Goal: Navigation & Orientation: Find specific page/section

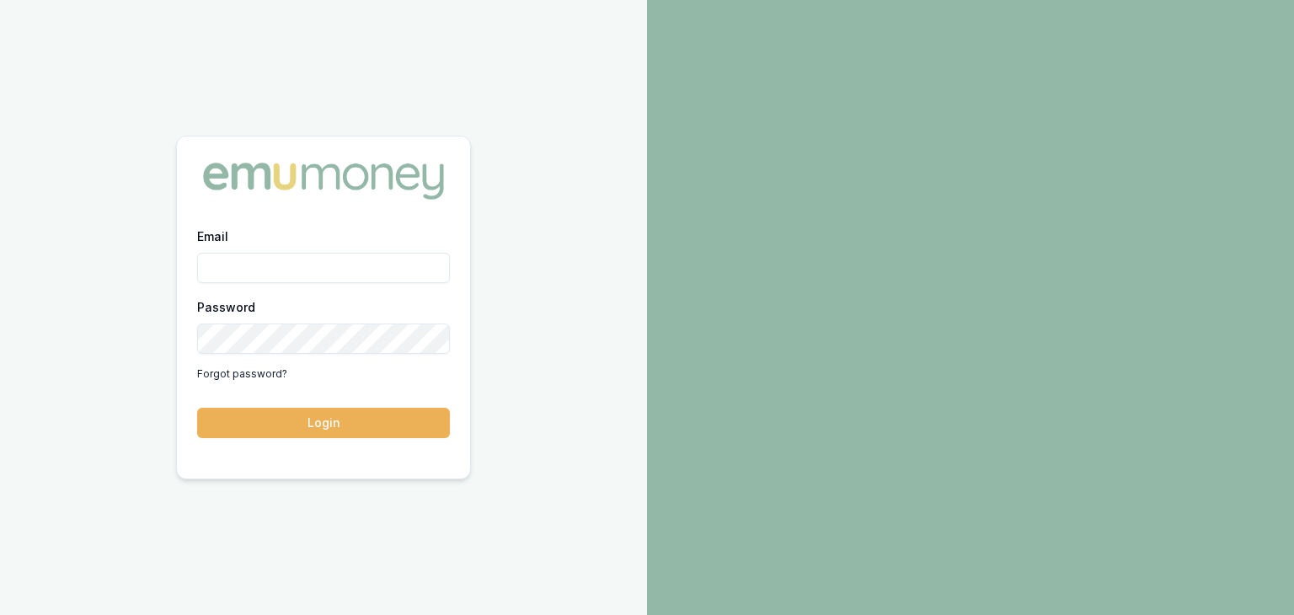
click at [237, 270] on input "Email" at bounding box center [323, 268] width 253 height 30
type input "baron.ketterman@emumoney.com.au"
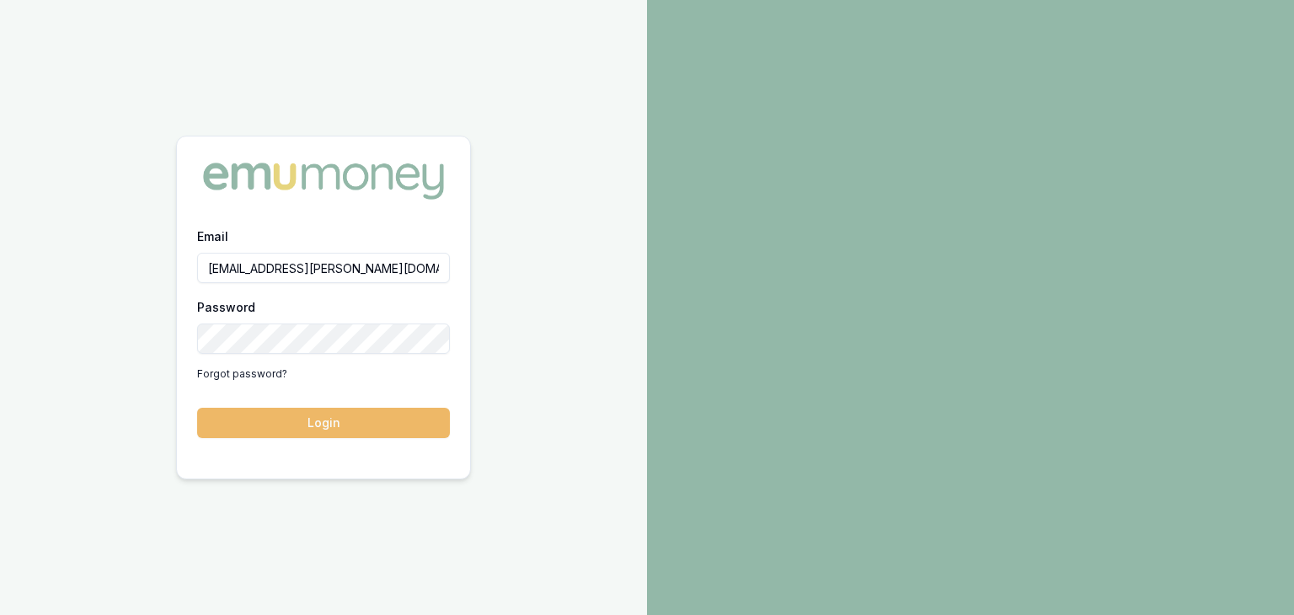
click at [310, 425] on button "Login" at bounding box center [323, 423] width 253 height 30
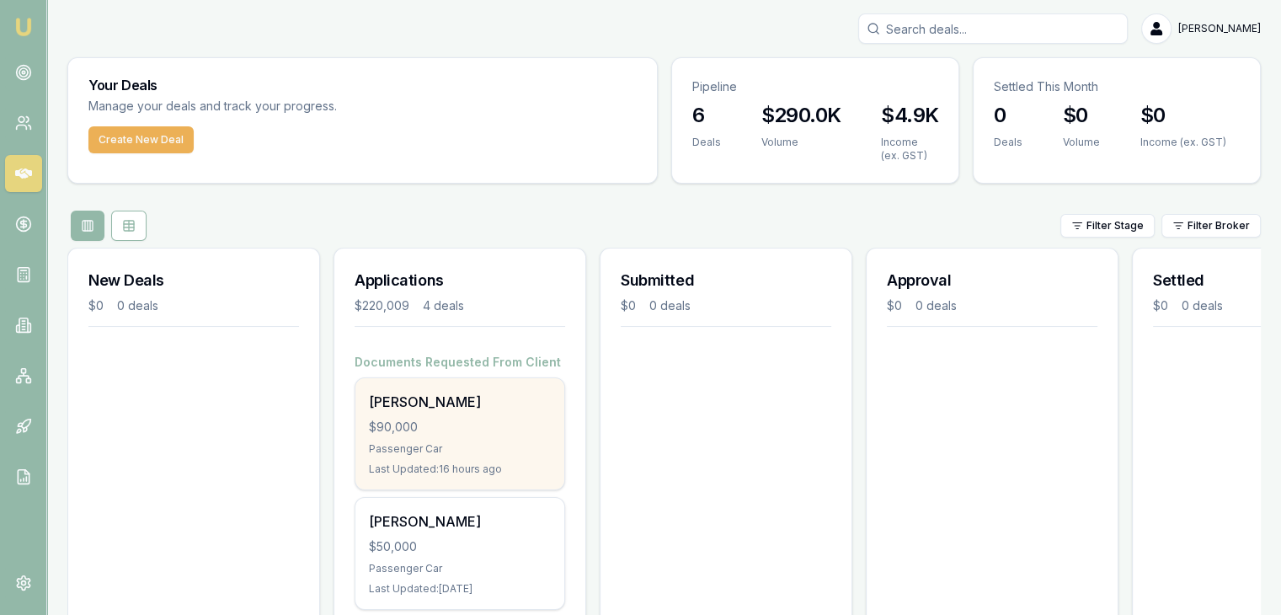
click at [440, 421] on div "$90,000" at bounding box center [460, 427] width 182 height 17
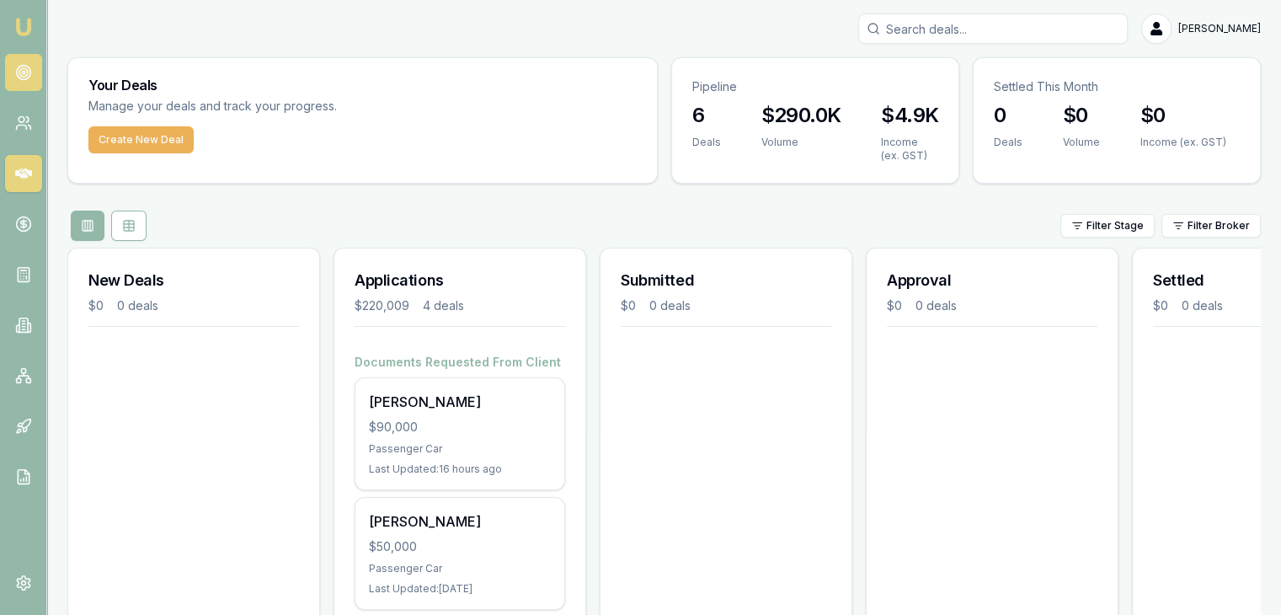
click at [15, 70] on icon at bounding box center [23, 72] width 17 height 17
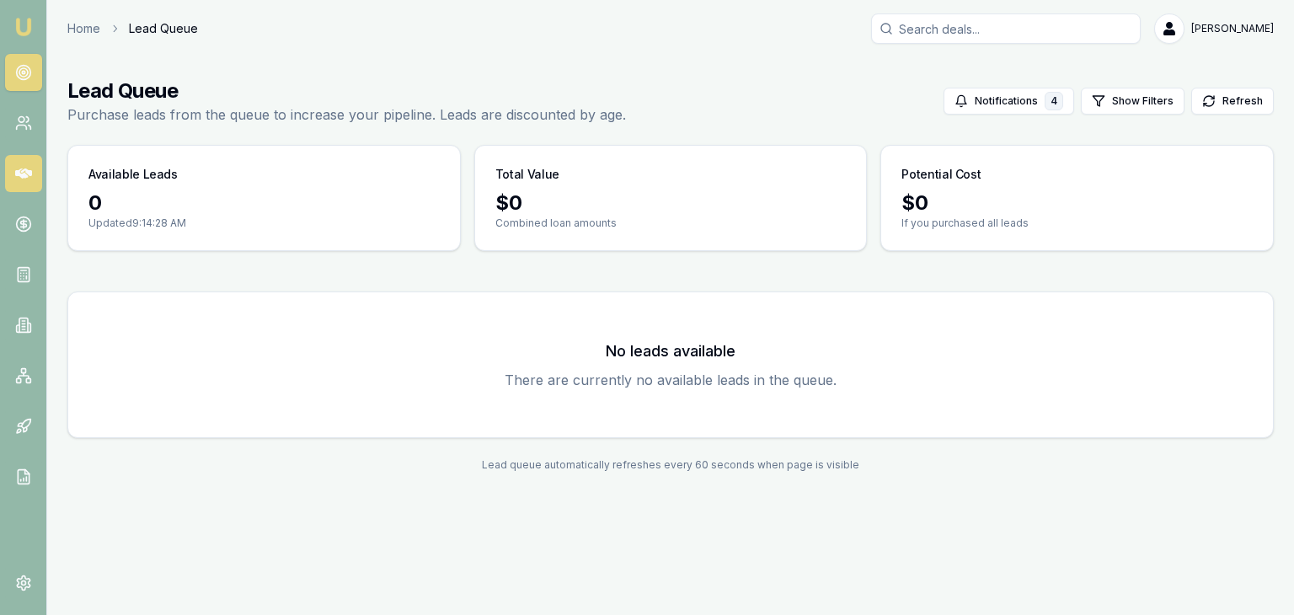
click at [23, 172] on icon at bounding box center [23, 173] width 17 height 10
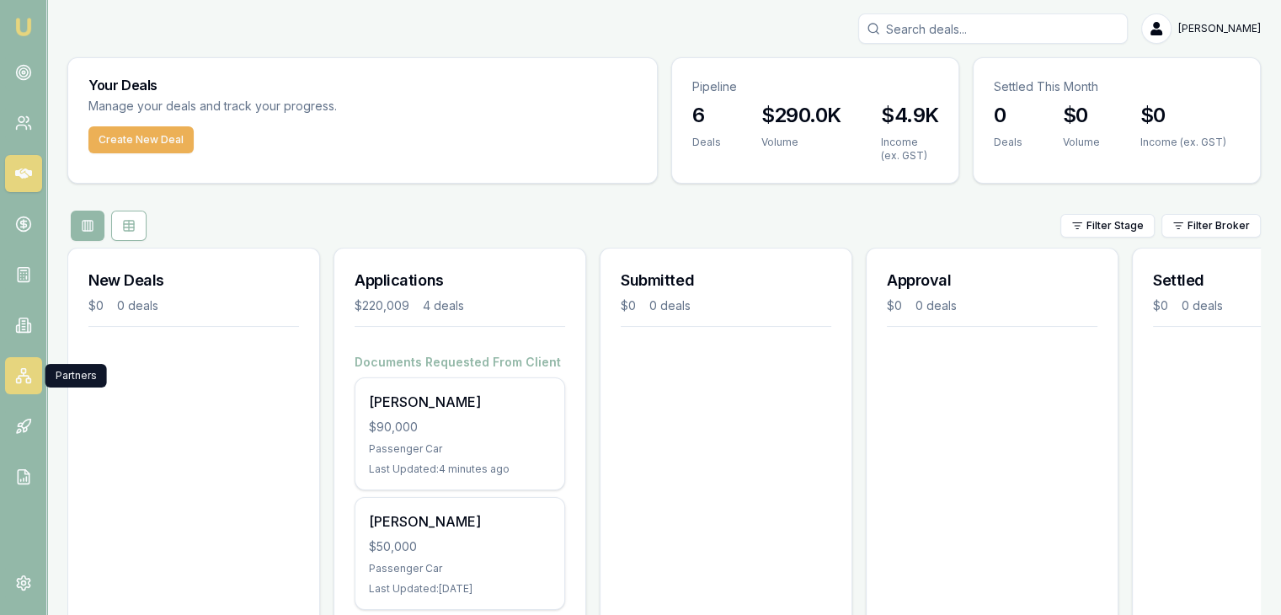
click at [25, 373] on icon at bounding box center [23, 375] width 17 height 17
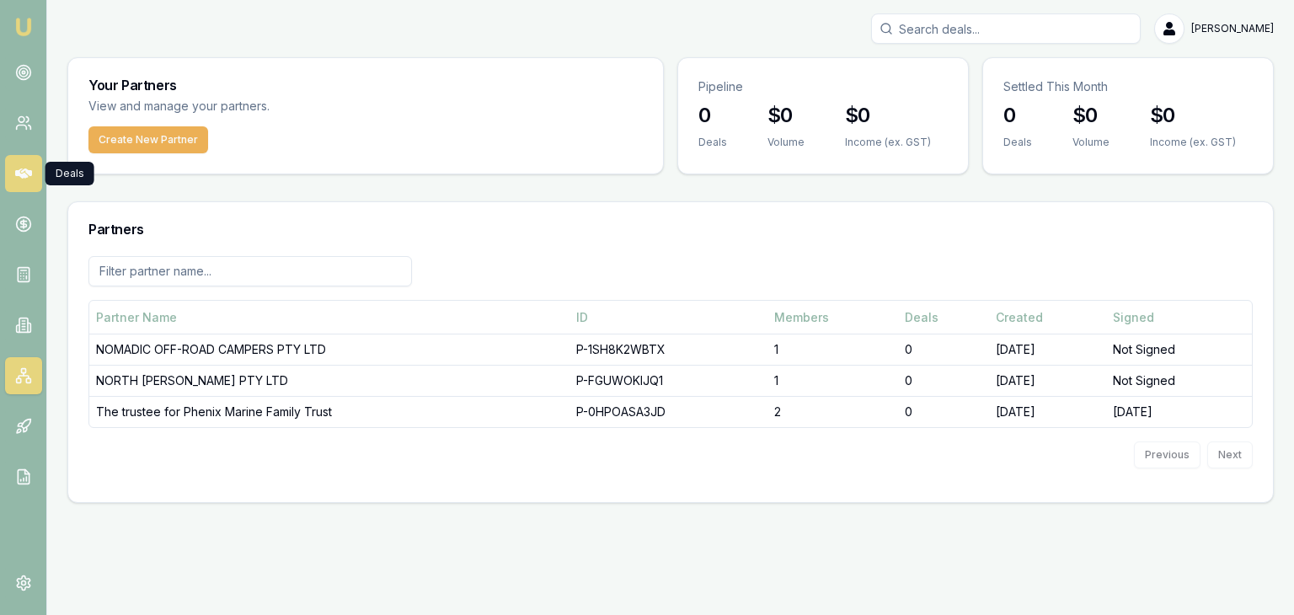
click at [17, 173] on icon at bounding box center [23, 173] width 17 height 10
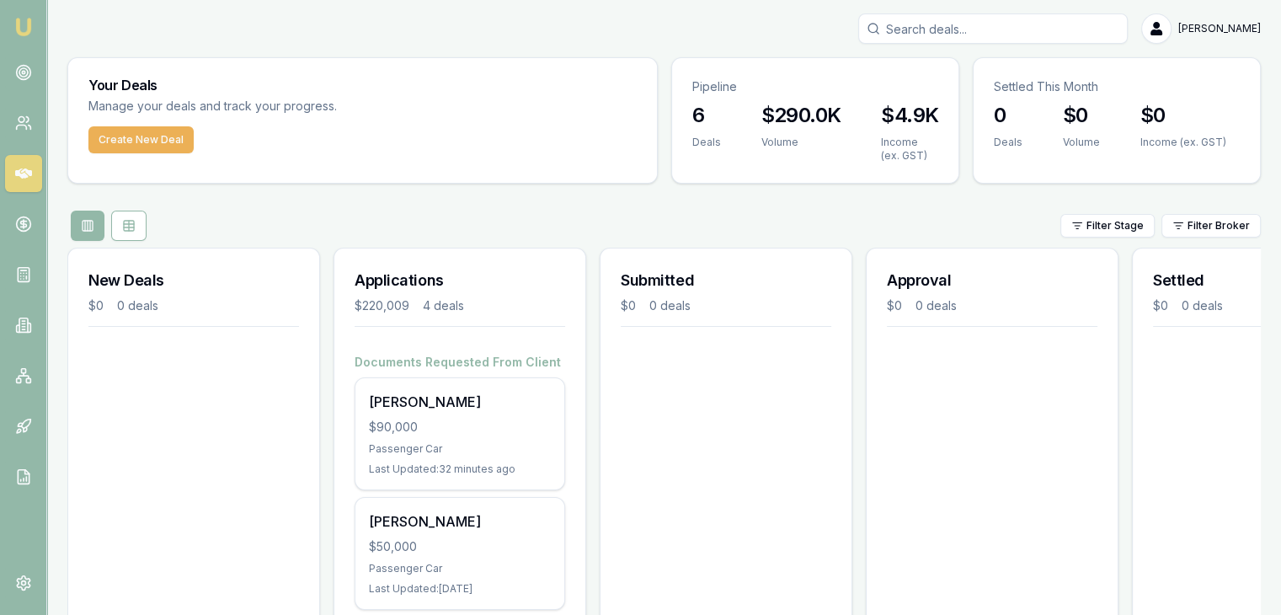
click at [5, 155] on link at bounding box center [23, 173] width 37 height 37
click at [461, 120] on div "Your Deals Manage your deals and track your progress." at bounding box center [362, 92] width 589 height 68
click at [16, 378] on rect at bounding box center [18, 380] width 4 height 4
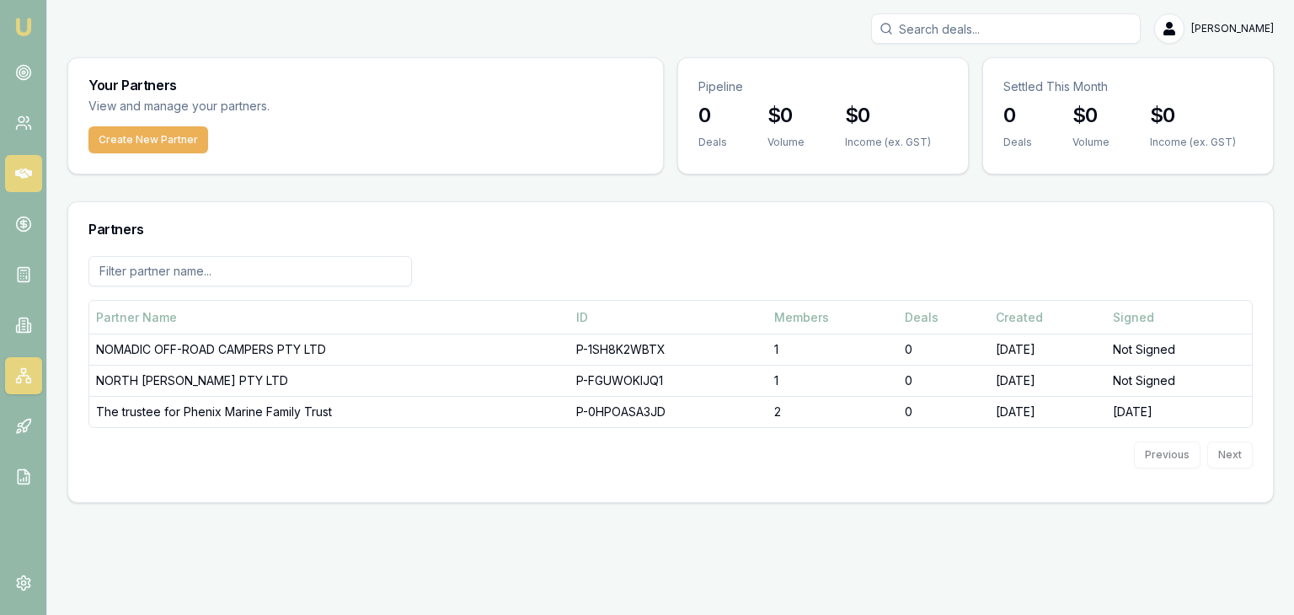
click at [17, 169] on icon at bounding box center [23, 173] width 17 height 17
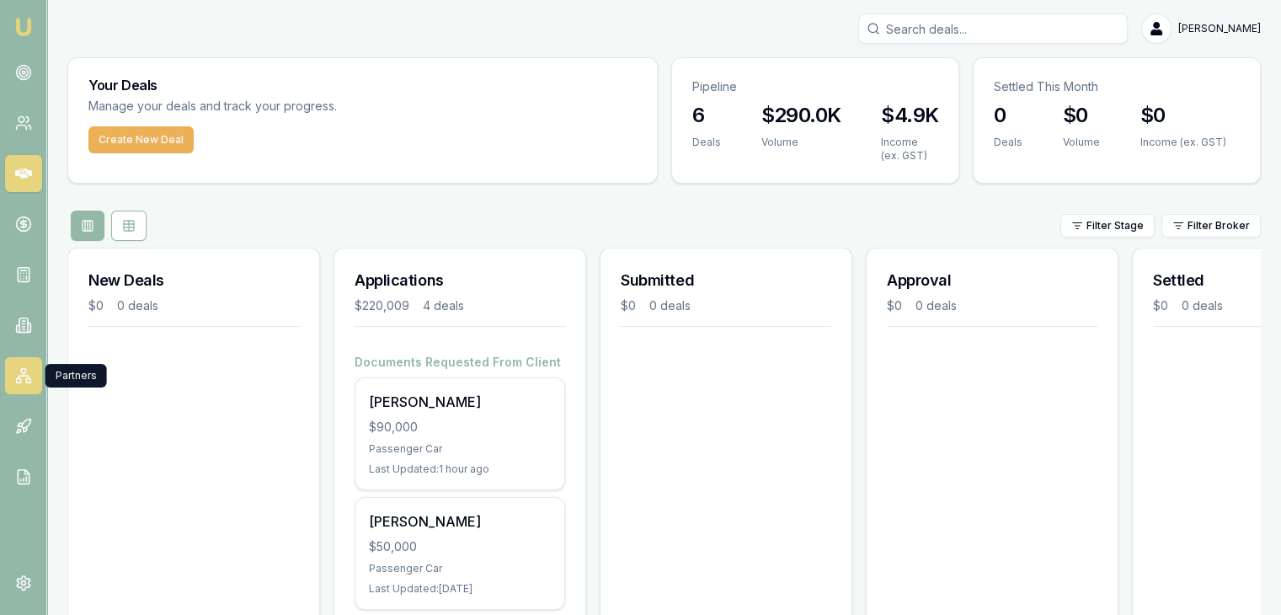
click at [19, 375] on icon at bounding box center [23, 375] width 17 height 17
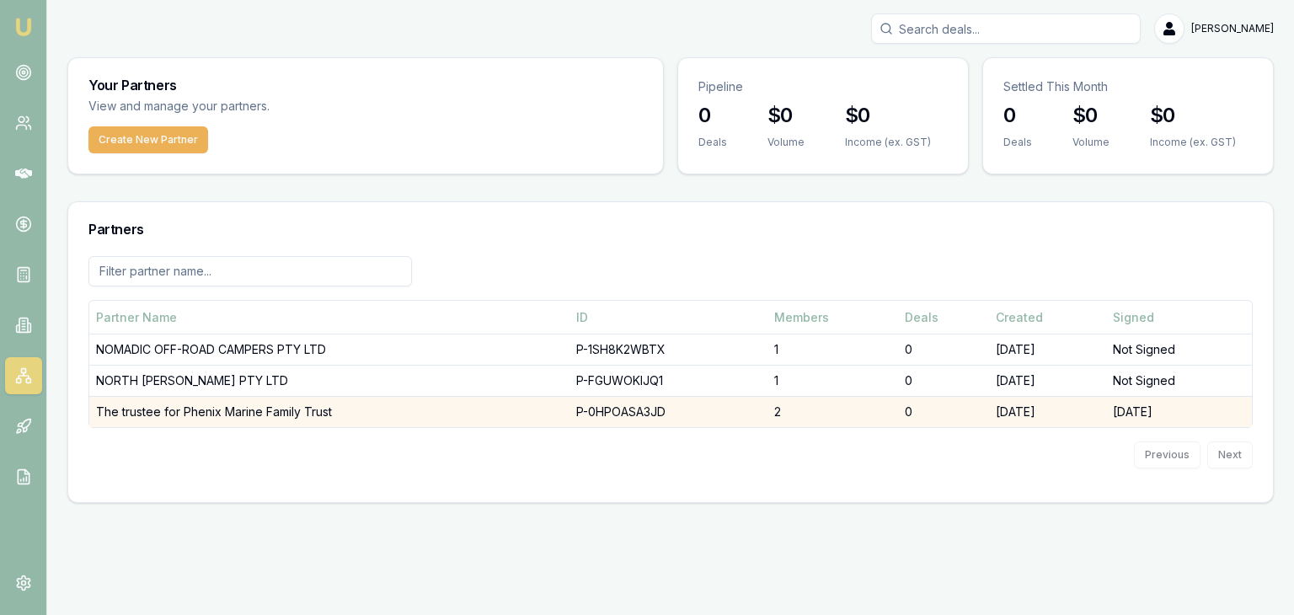
click at [147, 414] on td "The trustee for Phenix Marine Family Trust" at bounding box center [329, 412] width 480 height 31
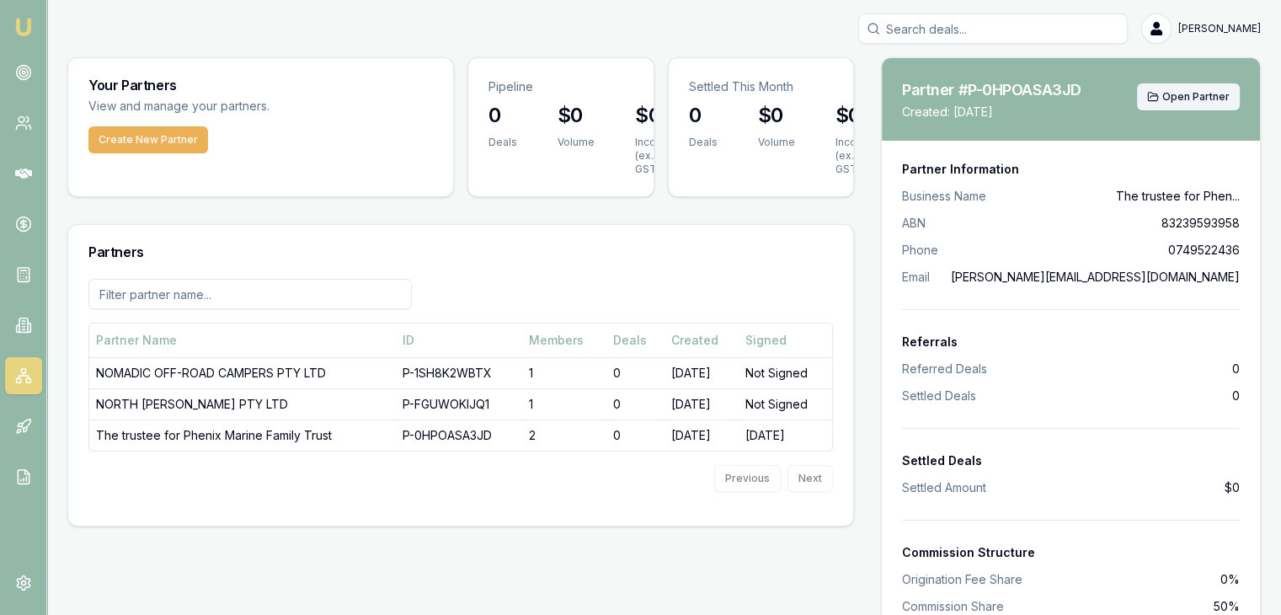
click at [1174, 95] on span "Open Partner" at bounding box center [1195, 96] width 67 height 13
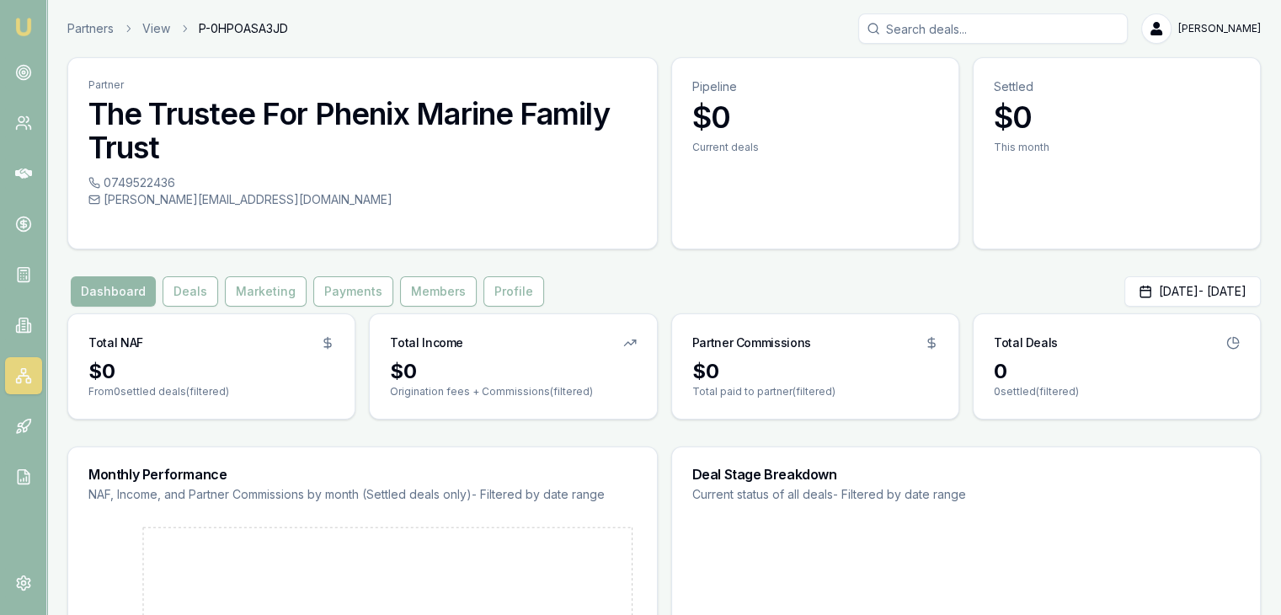
scroll to position [84, 0]
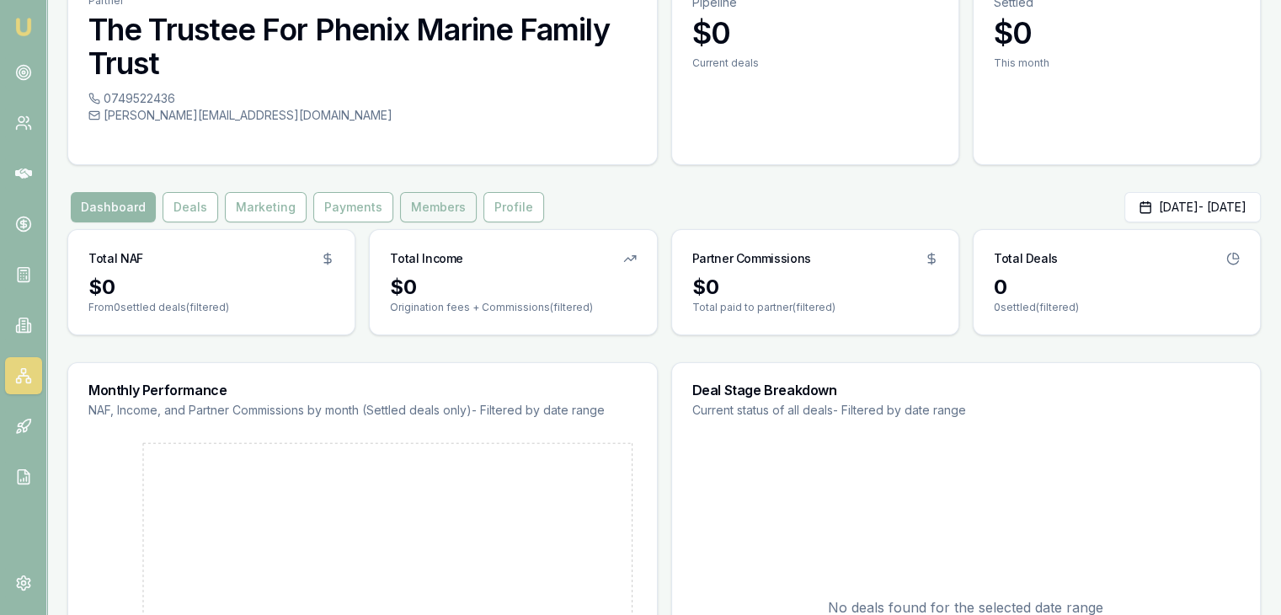
click at [426, 205] on button "Members" at bounding box center [438, 207] width 77 height 30
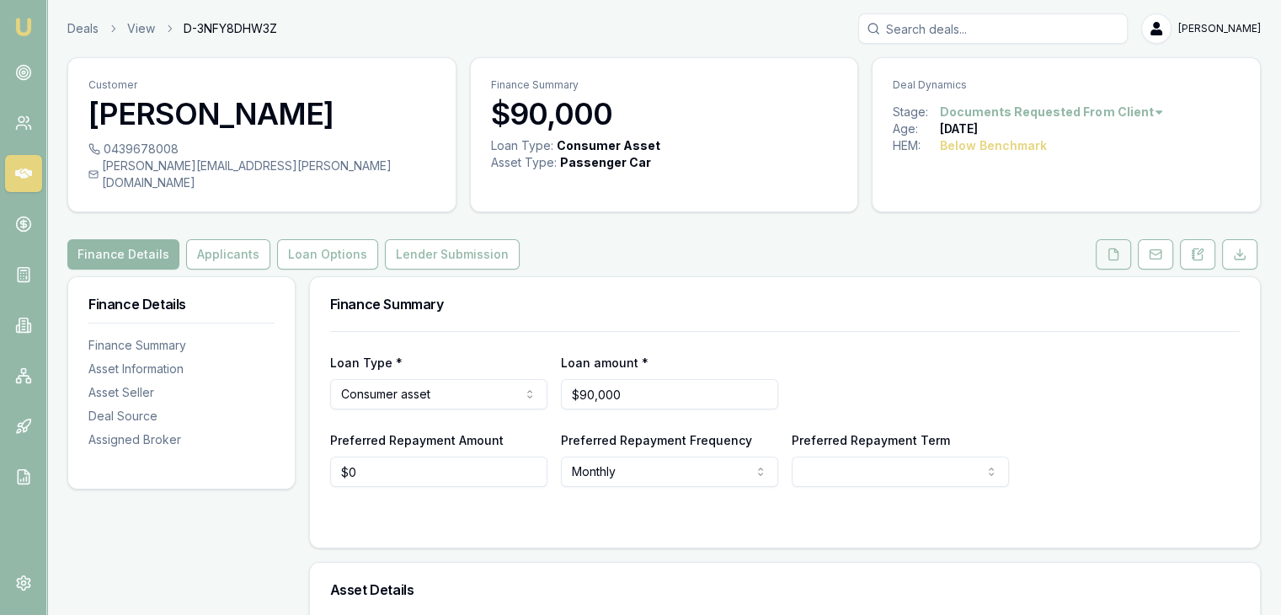
click at [1116, 248] on icon at bounding box center [1113, 254] width 13 height 13
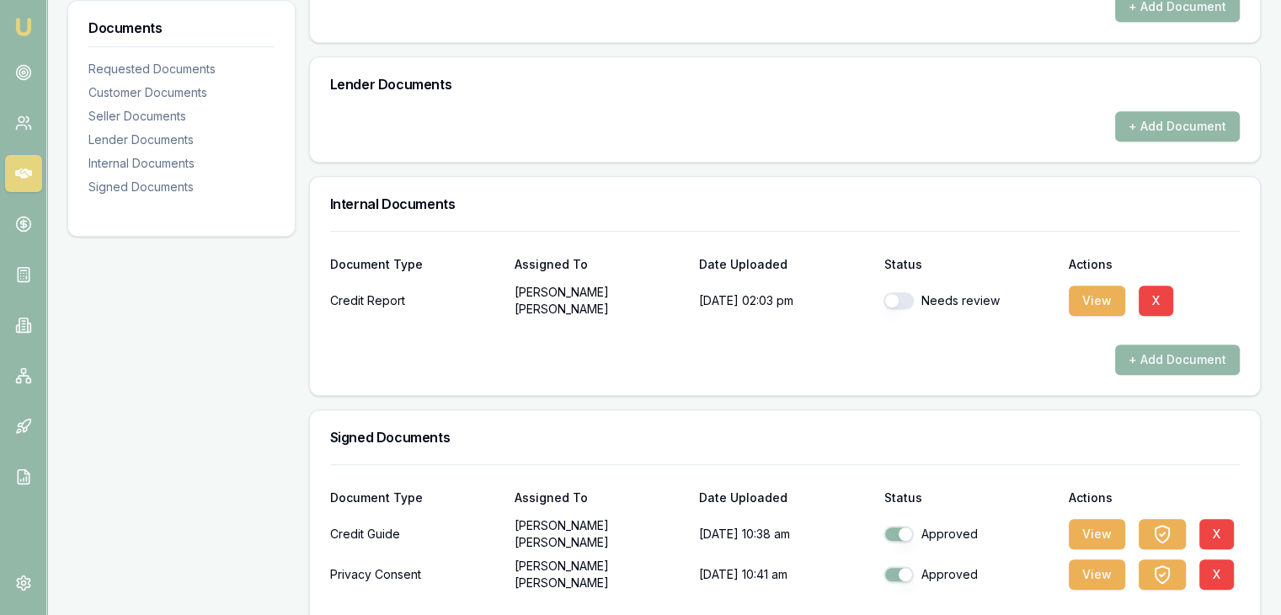
scroll to position [926, 0]
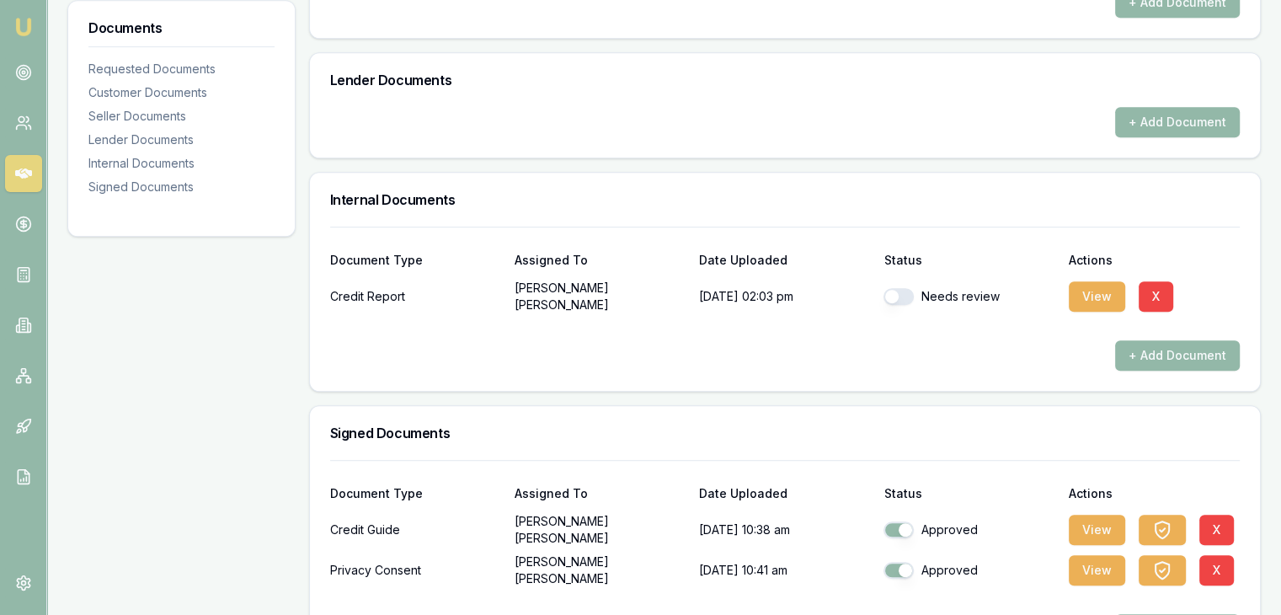
click at [908, 288] on button "button" at bounding box center [898, 296] width 30 height 17
checkbox input "true"
click at [1087, 281] on button "View" at bounding box center [1097, 296] width 56 height 30
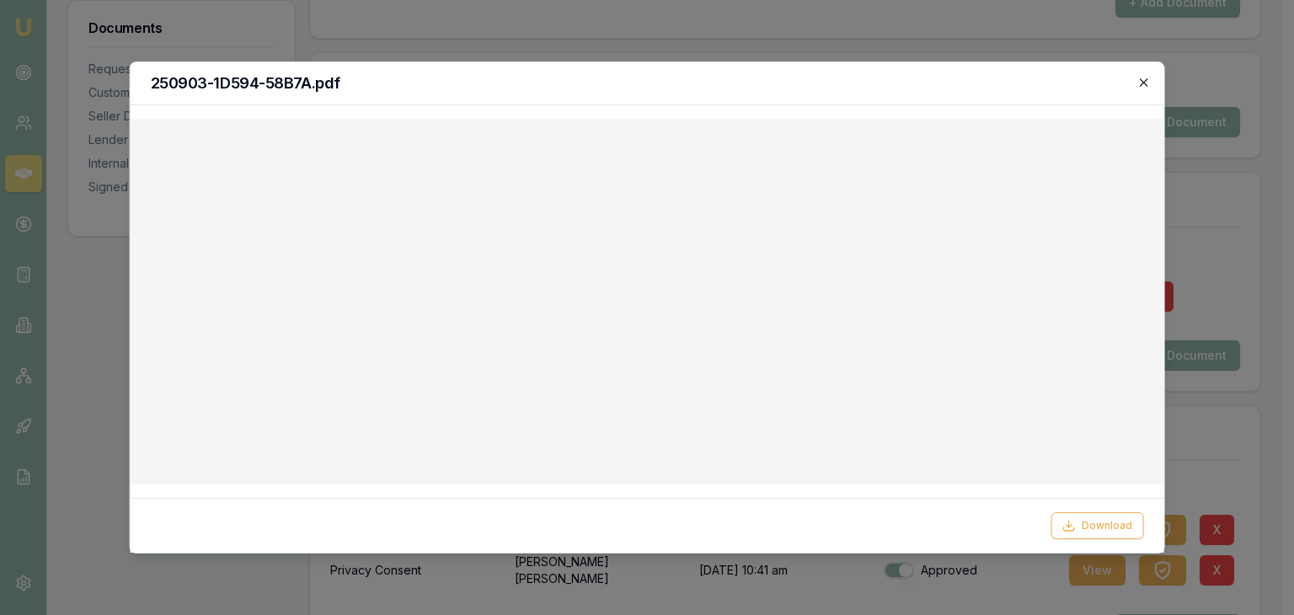
click at [1145, 83] on icon "button" at bounding box center [1142, 82] width 13 height 13
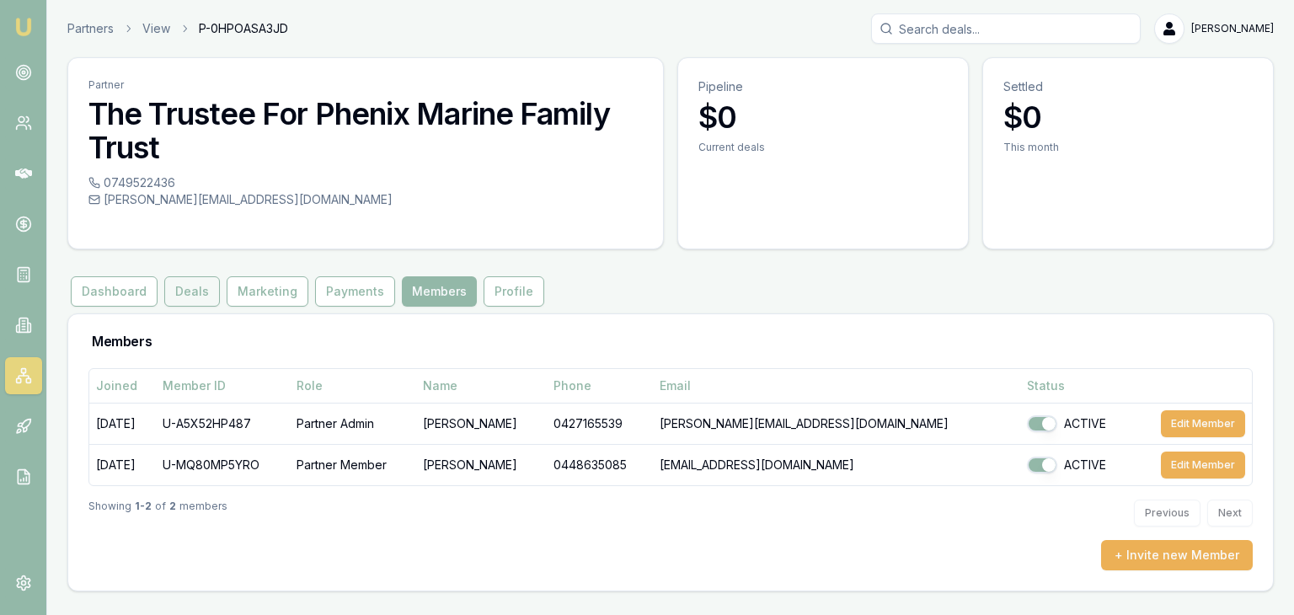
click at [193, 294] on button "Deals" at bounding box center [192, 291] width 56 height 30
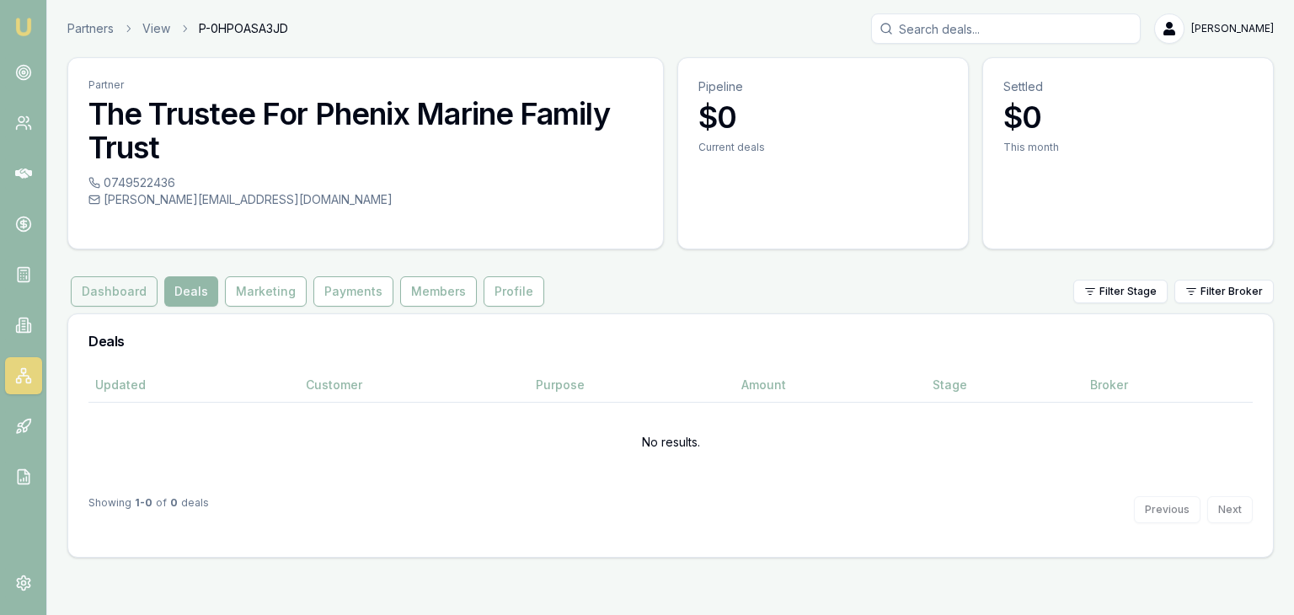
click at [103, 290] on button "Dashboard" at bounding box center [114, 291] width 87 height 30
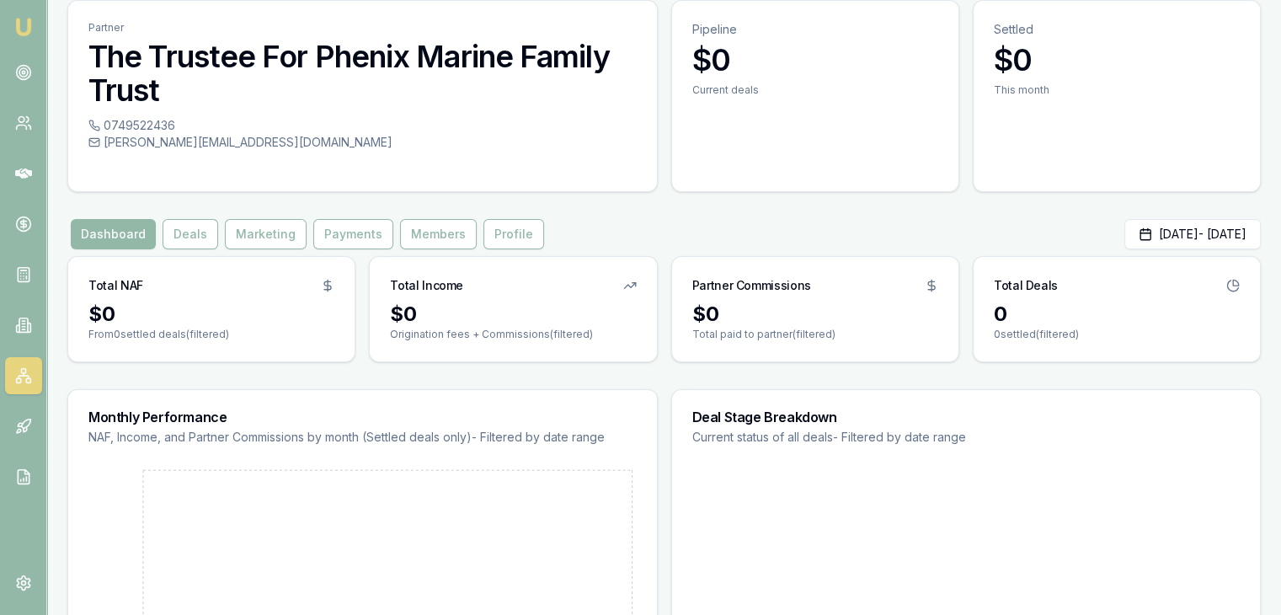
scroll to position [84, 0]
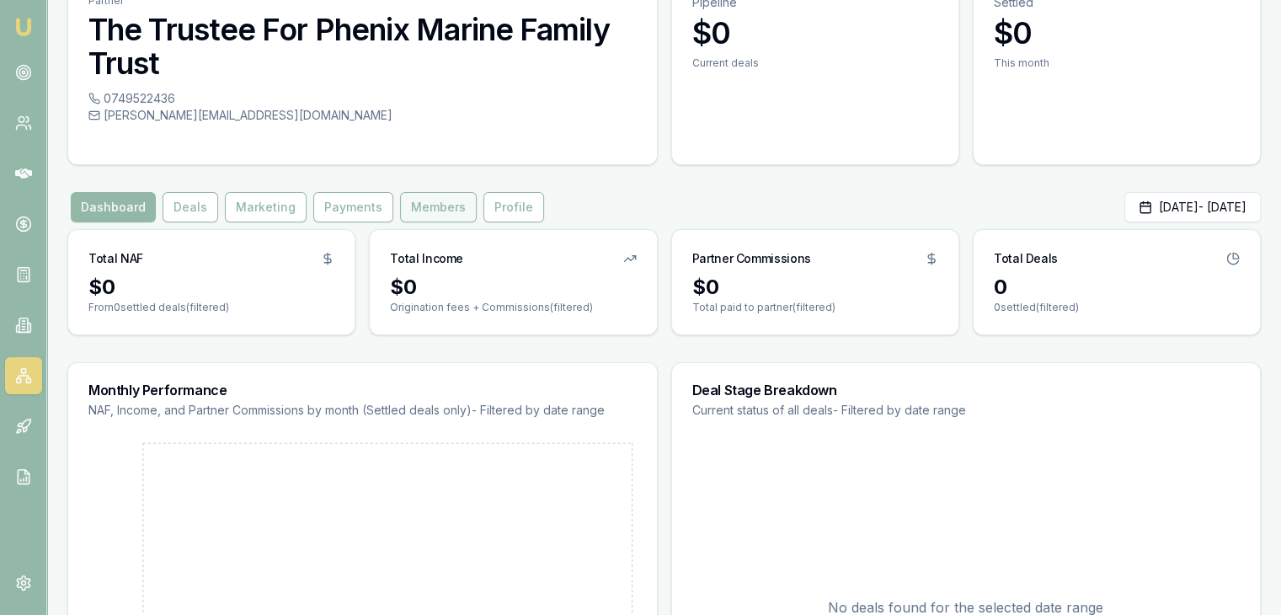
click at [412, 208] on button "Members" at bounding box center [438, 207] width 77 height 30
